Goal: Contribute content

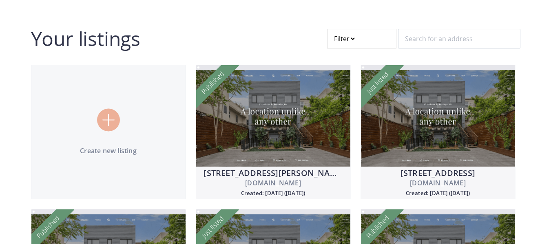
scroll to position [41, 0]
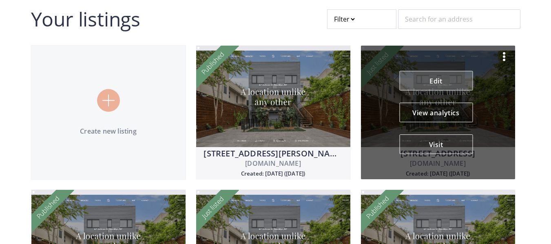
click at [448, 84] on link "Edit" at bounding box center [435, 81] width 73 height 20
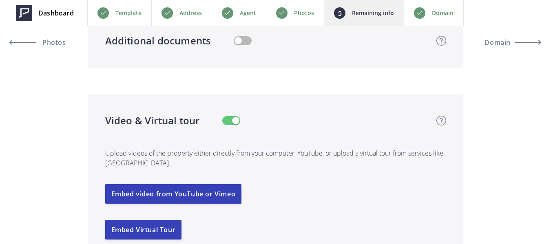
scroll to position [1671, 0]
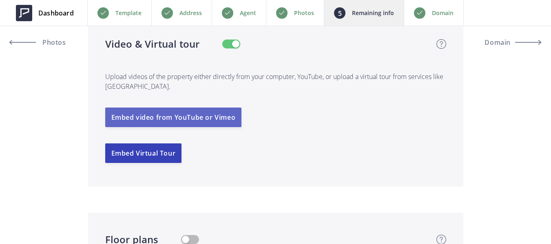
click at [205, 123] on button "Embed video from YouTube or Vimeo" at bounding box center [173, 118] width 137 height 20
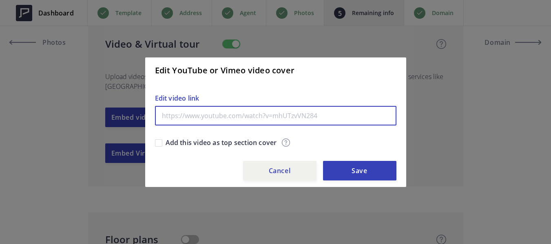
click at [223, 114] on input "text" at bounding box center [275, 116] width 241 height 20
paste input "[URL][DOMAIN_NAME]"
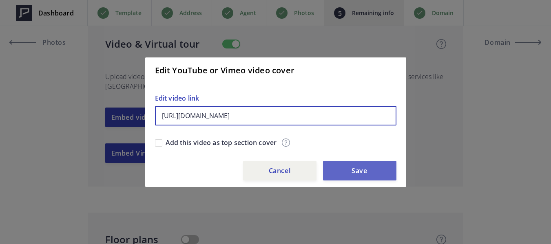
type input "[URL][DOMAIN_NAME]"
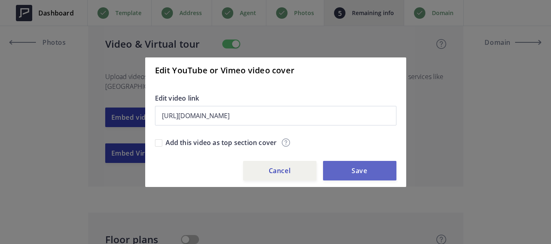
click at [347, 171] on button "Save" at bounding box center [359, 171] width 73 height 20
type input "420,888"
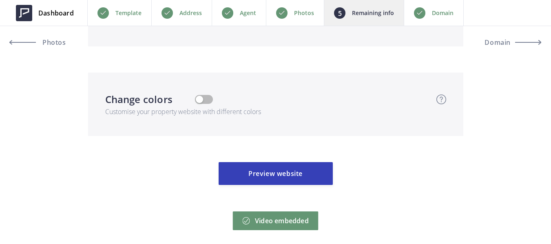
scroll to position [2447, 0]
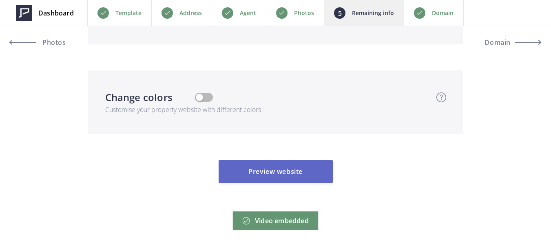
click at [315, 174] on button "Preview website" at bounding box center [275, 171] width 114 height 23
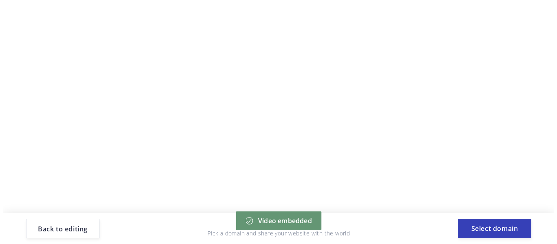
scroll to position [0, 0]
